Goal: Find contact information: Find contact information

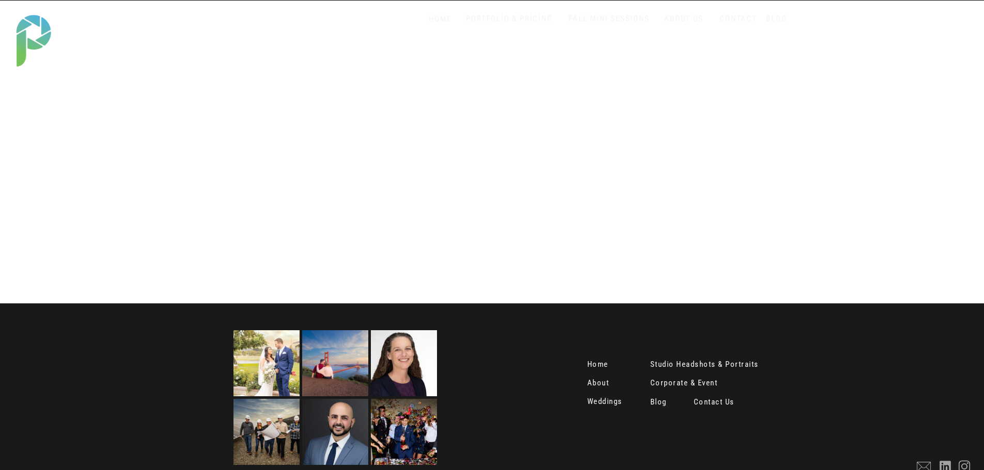
scroll to position [2060, 0]
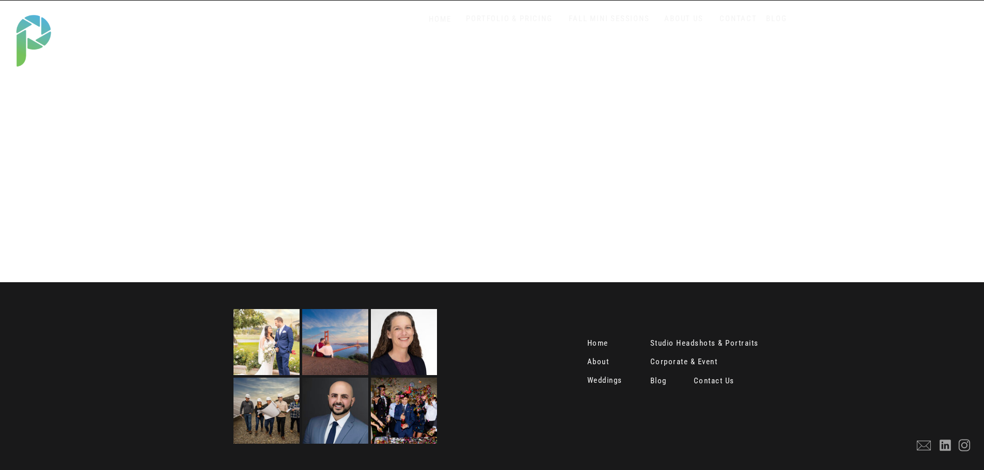
click at [719, 378] on nav "Contact Us" at bounding box center [714, 382] width 43 height 10
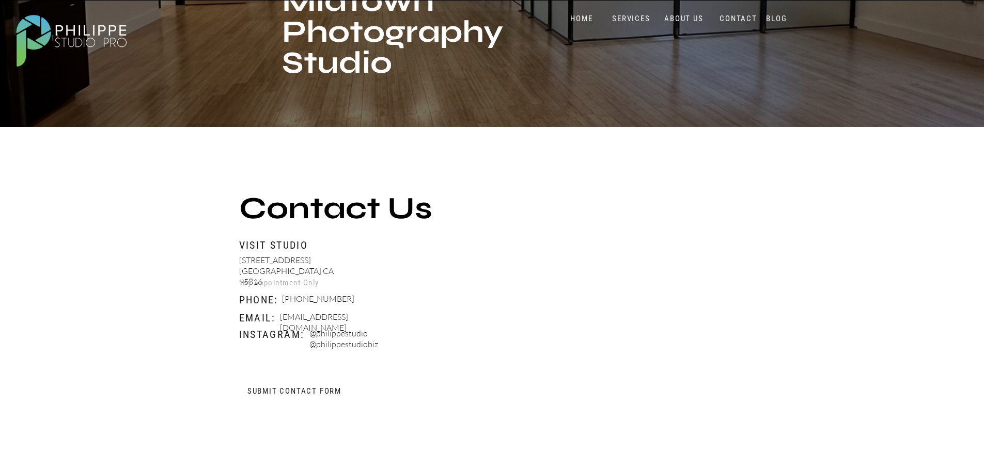
scroll to position [258, 0]
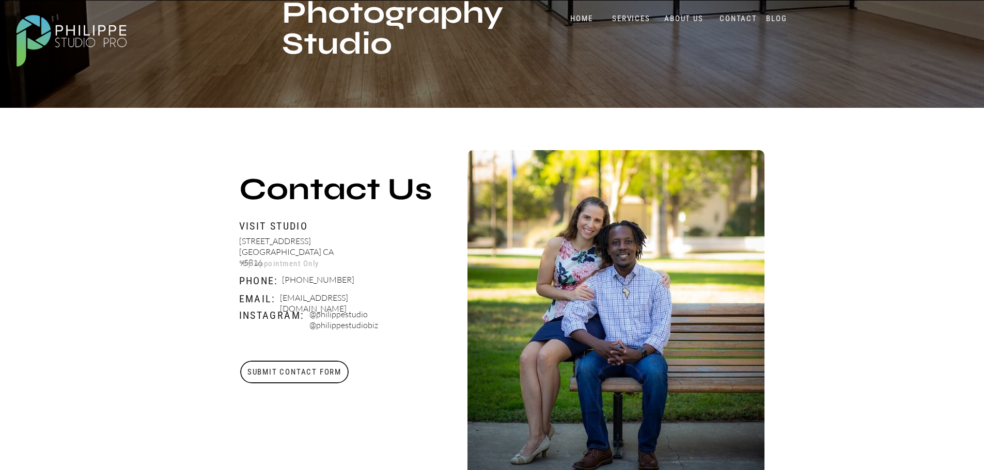
drag, startPoint x: 400, startPoint y: 299, endPoint x: 279, endPoint y: 296, distance: 120.4
click at [280, 296] on p "Booking@philippestudiopro.com" at bounding box center [340, 299] width 121 height 13
copy p "Booking@philippestudiopro.com"
